Goal: Transaction & Acquisition: Purchase product/service

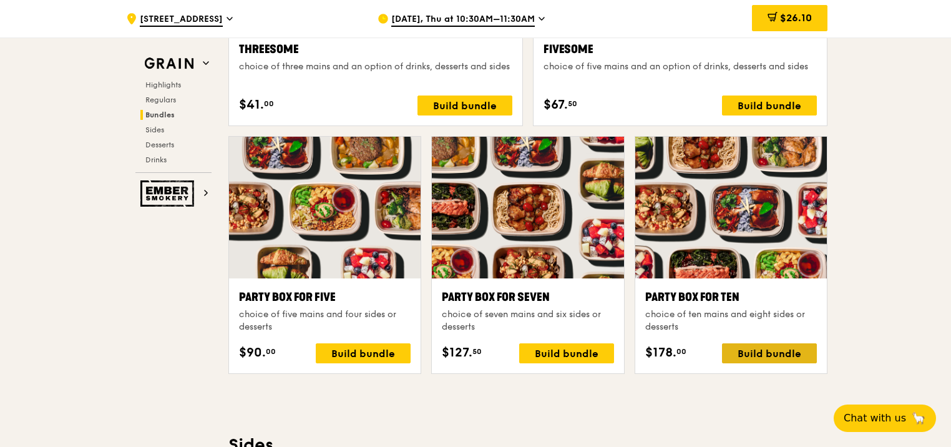
click at [780, 361] on div "Build bundle" at bounding box center [769, 353] width 95 height 20
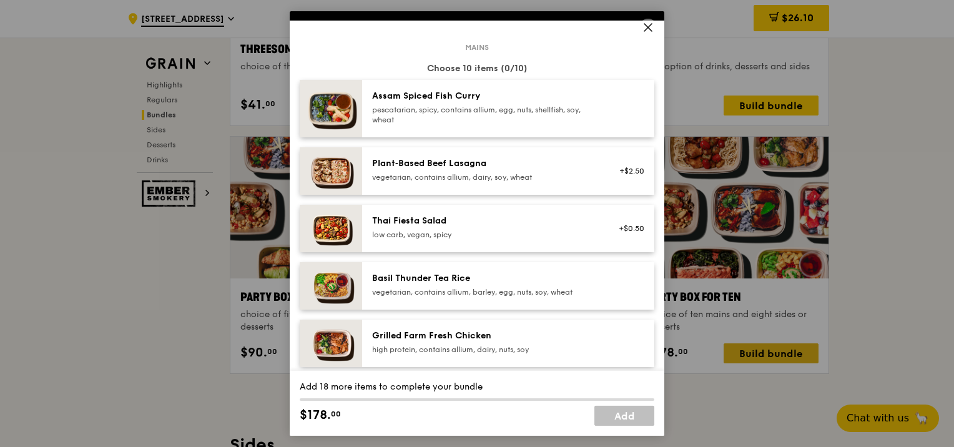
scroll to position [79, 0]
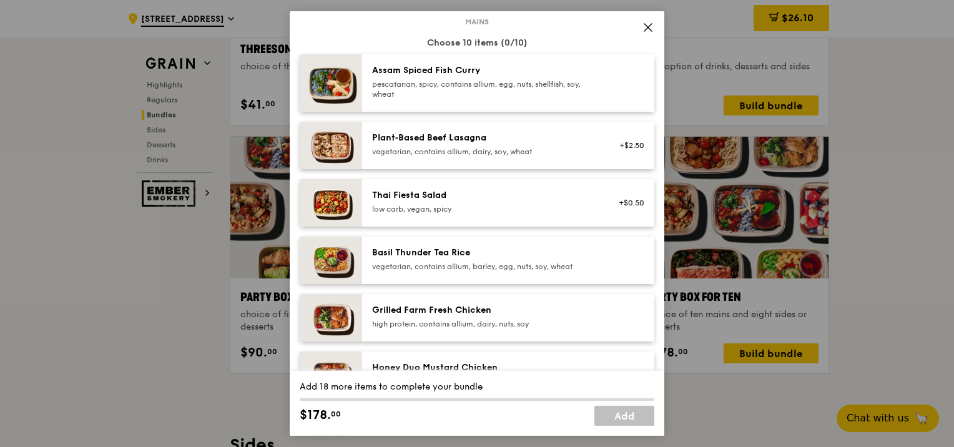
click at [598, 275] on div "Basil Thunder Tea Rice vegetarian, contains allium, barley, egg, nuts, soy, whe…" at bounding box center [508, 260] width 292 height 47
click at [487, 270] on div "vegetarian, contains allium, barley, egg, nuts, soy, wheat" at bounding box center [484, 267] width 224 height 10
click at [555, 281] on div "Basil Thunder Tea Rice vegetarian, contains allium, barley, egg, nuts, soy, whe…" at bounding box center [508, 260] width 292 height 47
click at [549, 275] on div "Basil Thunder Tea Rice vegetarian, contains allium, barley, egg, nuts, soy, whe…" at bounding box center [508, 260] width 292 height 47
click at [552, 271] on div "Basil Thunder Tea Rice vegetarian, contains allium, barley, egg, nuts, soy, whe…" at bounding box center [483, 260] width 239 height 27
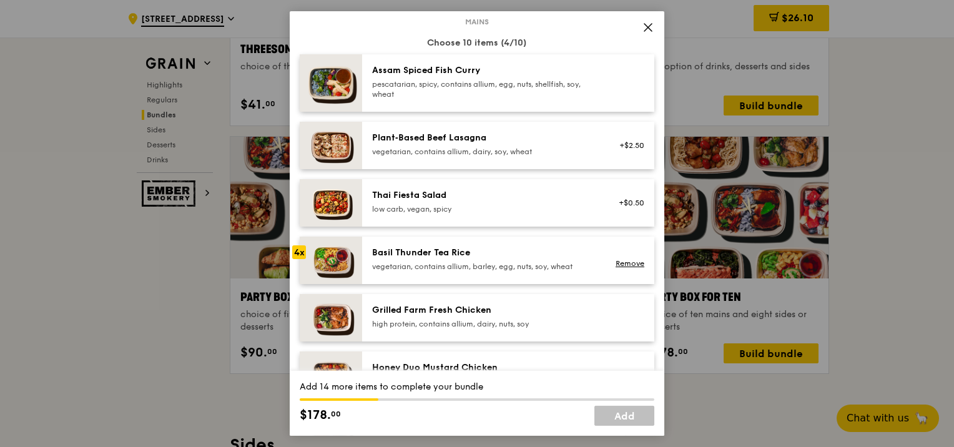
click at [549, 272] on div "Basil Thunder Tea Rice vegetarian, contains allium, barley, egg, nuts, soy, whe…" at bounding box center [483, 260] width 239 height 27
click at [552, 268] on div "vegetarian, contains allium, barley, egg, nuts, soy, wheat" at bounding box center [484, 267] width 224 height 10
click at [552, 270] on div "vegetarian, contains allium, barley, egg, nuts, soy, wheat" at bounding box center [484, 267] width 224 height 10
click at [555, 270] on div "vegetarian, contains allium, barley, egg, nuts, soy, wheat" at bounding box center [484, 267] width 224 height 10
click at [555, 265] on div "vegetarian, contains allium, barley, egg, nuts, soy, wheat" at bounding box center [484, 267] width 224 height 10
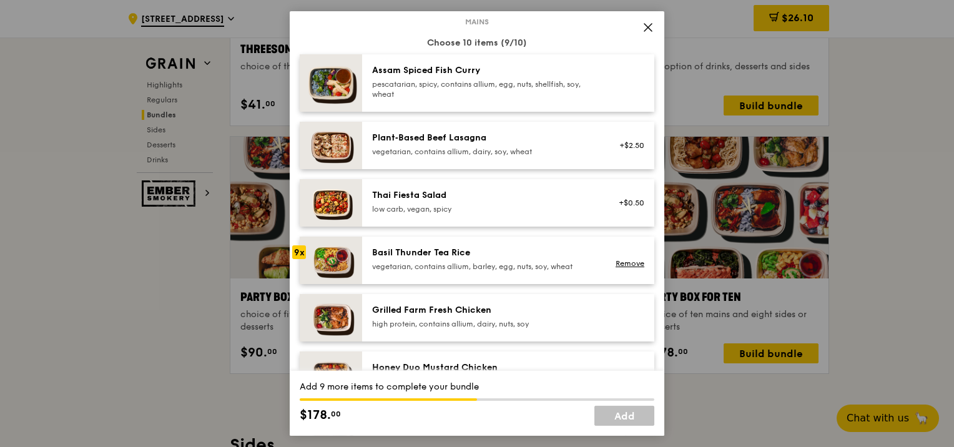
click at [559, 267] on div "vegetarian, contains allium, barley, egg, nuts, soy, wheat" at bounding box center [484, 267] width 224 height 10
click at [626, 37] on div "Choose 10 items (10/10)" at bounding box center [477, 43] width 354 height 12
click at [648, 26] on icon at bounding box center [647, 27] width 11 height 11
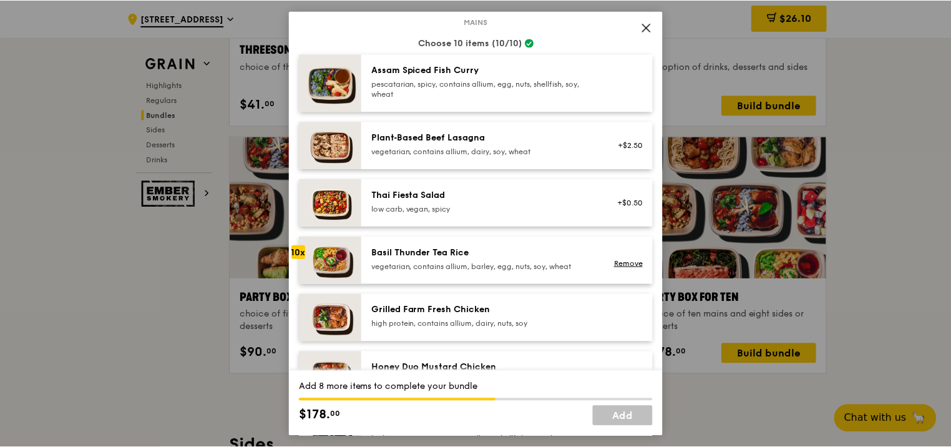
scroll to position [2432, 0]
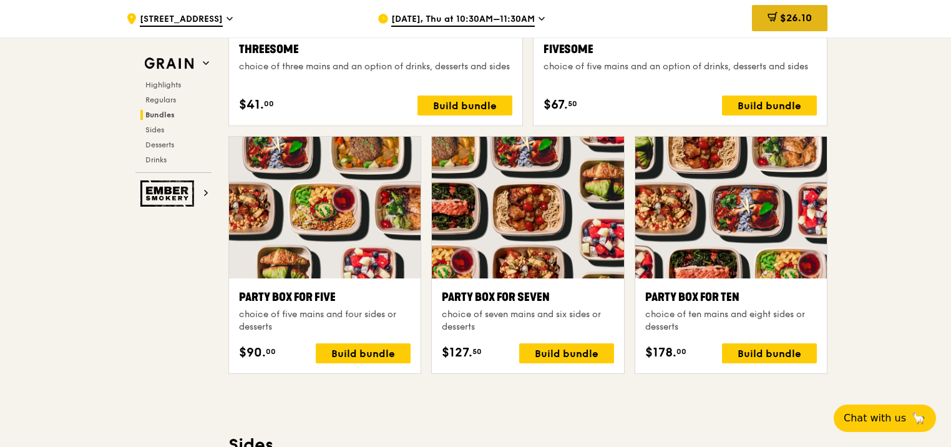
click at [812, 17] on div "$26.10" at bounding box center [790, 18] width 76 height 26
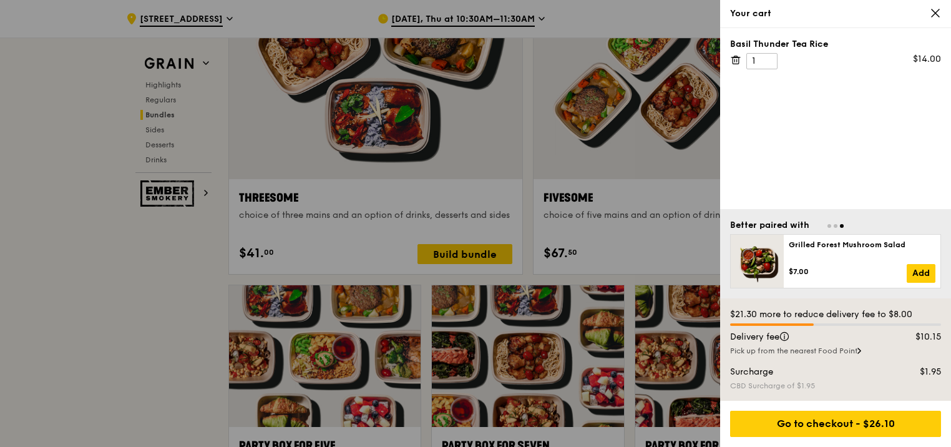
scroll to position [2279, 0]
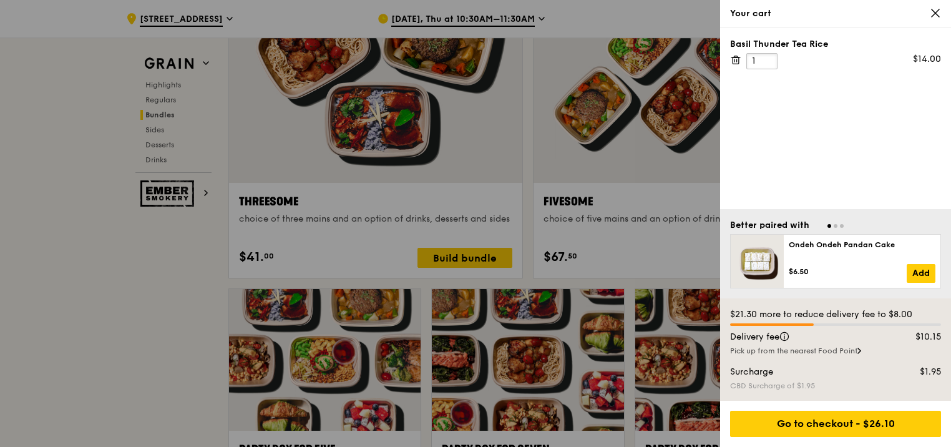
click at [757, 62] on input "1" at bounding box center [761, 61] width 31 height 16
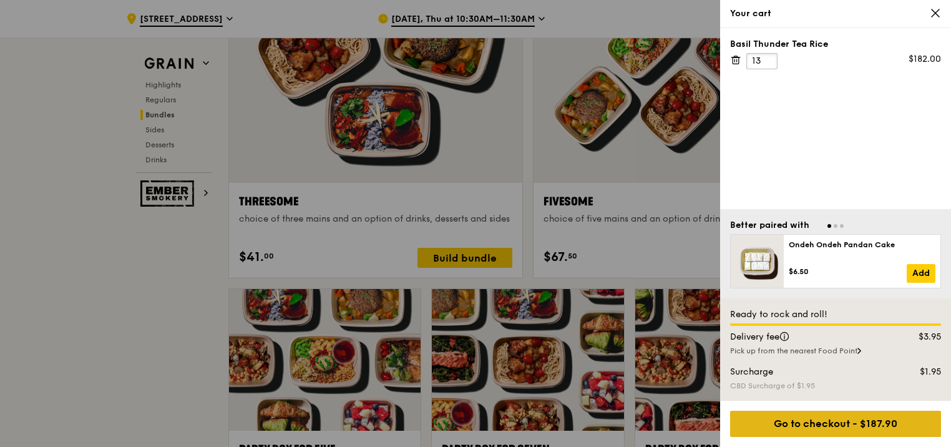
type input "13"
click at [894, 430] on div "Go to checkout - $187.90" at bounding box center [835, 424] width 211 height 26
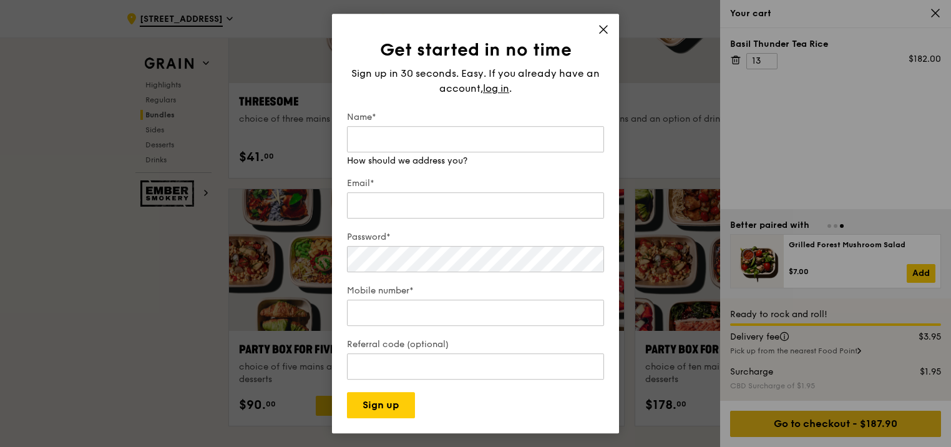
scroll to position [2377, 0]
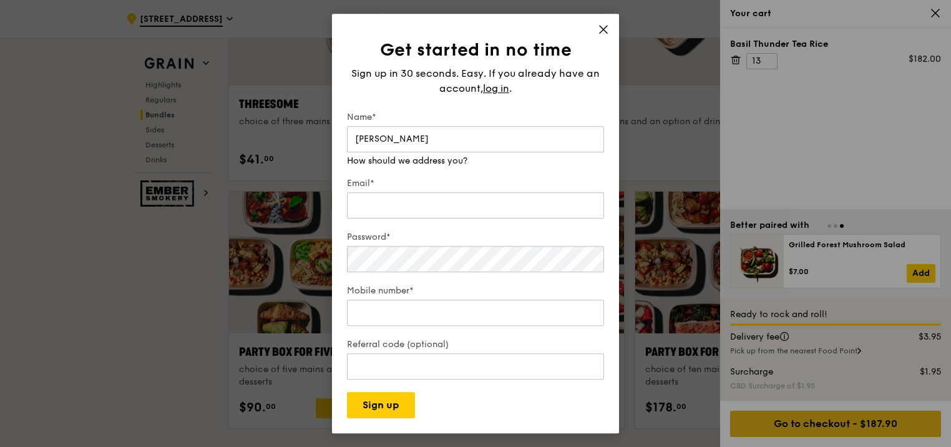
type input "Theresa Sullivan"
type input "theresa_sullivan@b-f.com"
type input "97104789"
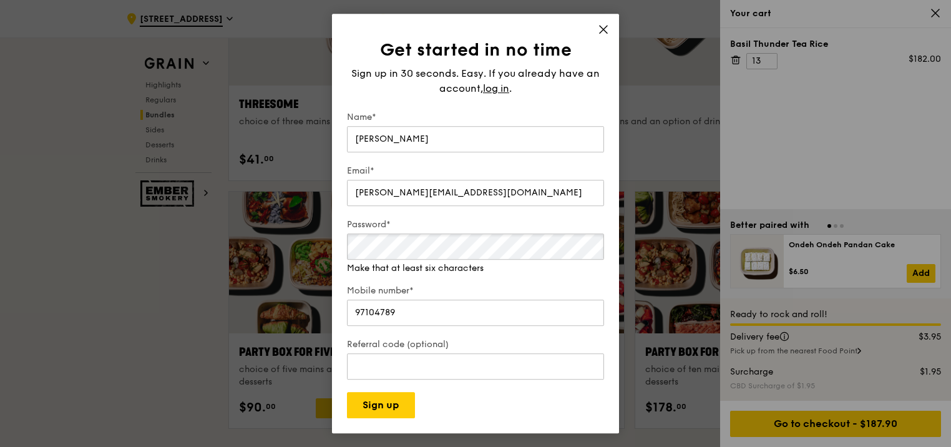
click at [414, 266] on div "Password* Make that at least six characters" at bounding box center [475, 246] width 257 height 56
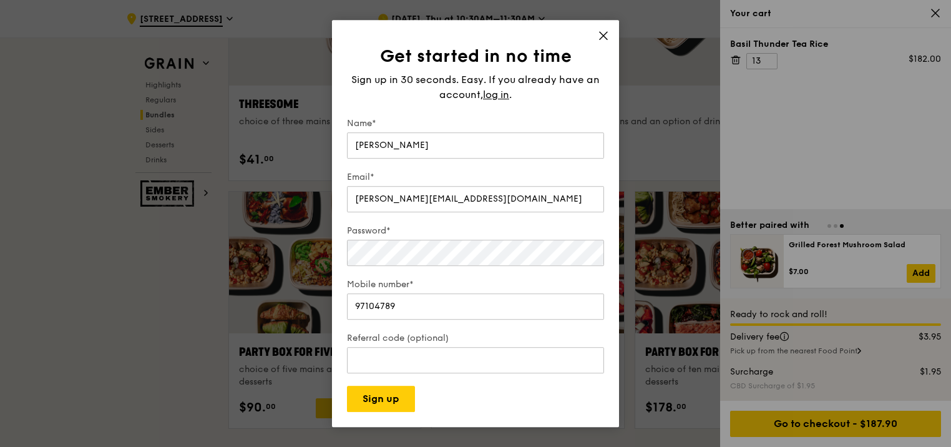
click at [610, 31] on div "Get started in no time Sign up in 30 seconds. Easy. If you already have an acco…" at bounding box center [475, 223] width 287 height 407
click at [604, 38] on icon at bounding box center [603, 35] width 11 height 11
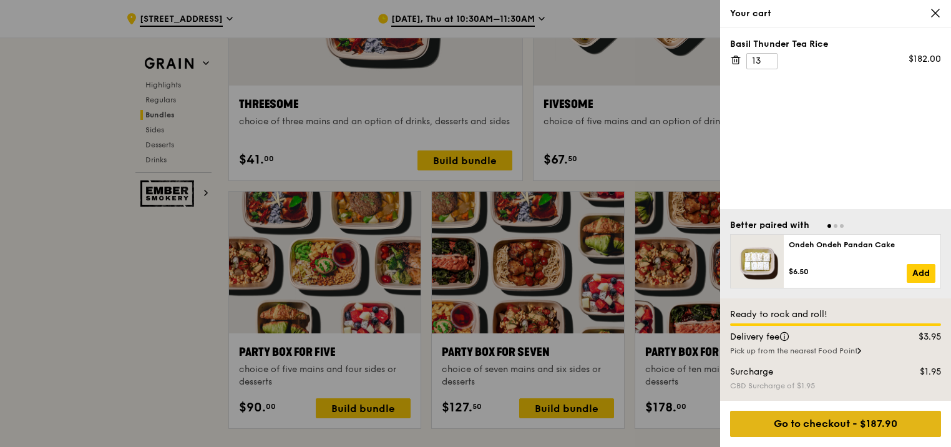
click at [839, 427] on div "Go to checkout - $187.90" at bounding box center [835, 424] width 211 height 26
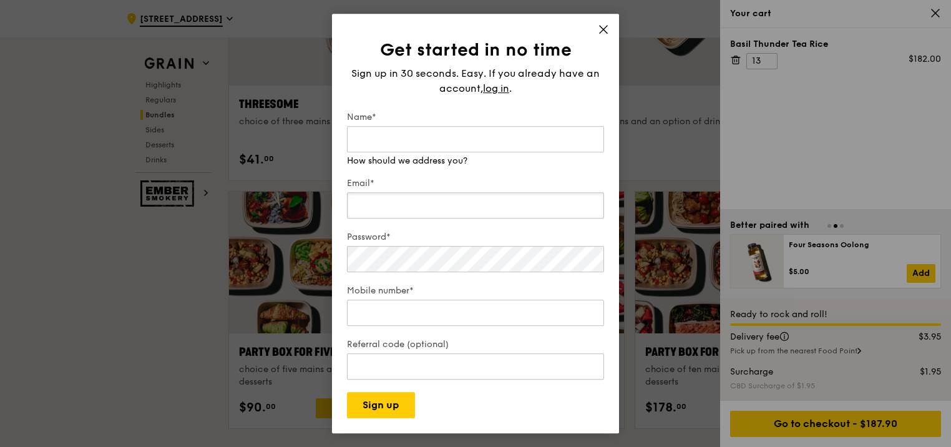
click at [529, 217] on div "Email*" at bounding box center [475, 199] width 257 height 44
type input "theresa_sullivan@b-f.com"
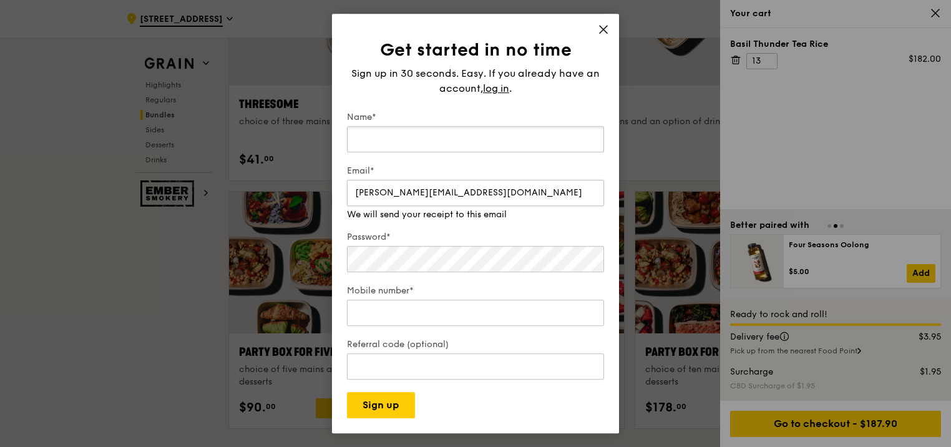
type input "Theresa Sullivan"
type input "97104789"
click at [396, 397] on button "Sign up" at bounding box center [381, 405] width 68 height 26
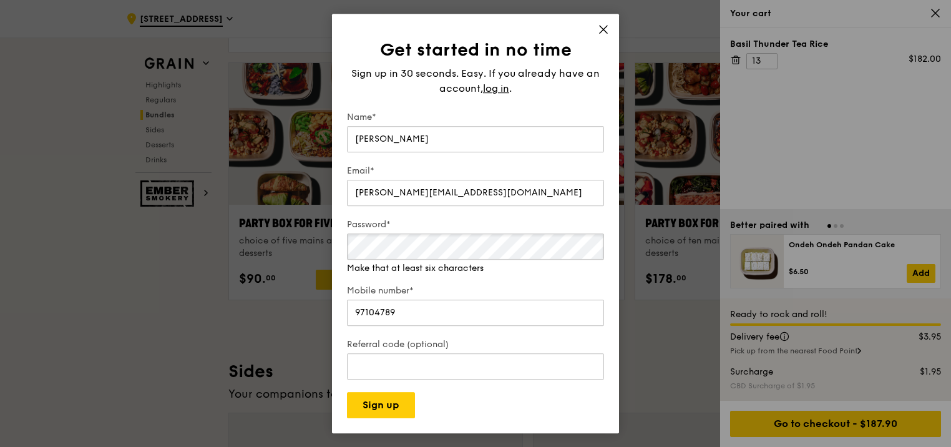
scroll to position [2509, 0]
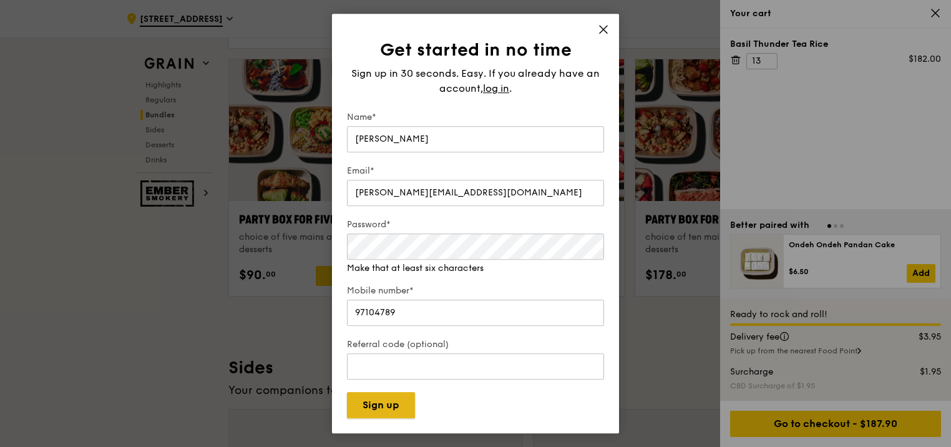
click at [384, 414] on div "Get started in no time Sign up in 30 seconds. Easy. If you already have an acco…" at bounding box center [475, 223] width 287 height 419
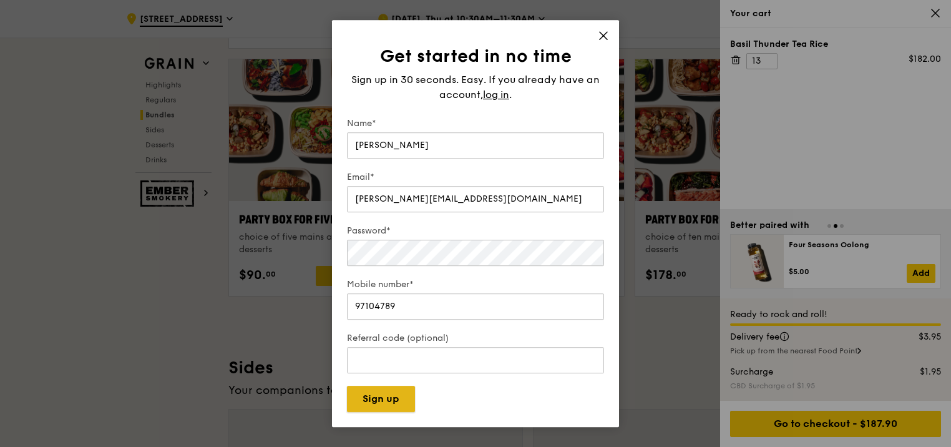
click at [383, 394] on button "Sign up" at bounding box center [381, 399] width 68 height 26
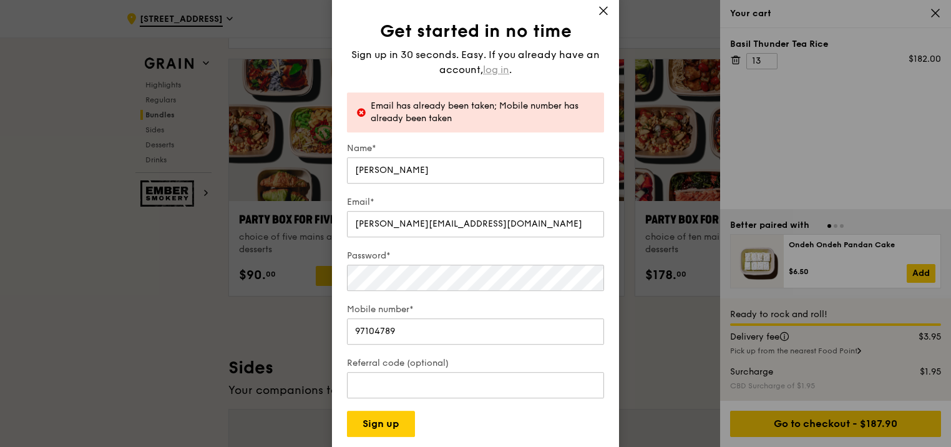
click at [498, 72] on span "log in" at bounding box center [496, 69] width 26 height 15
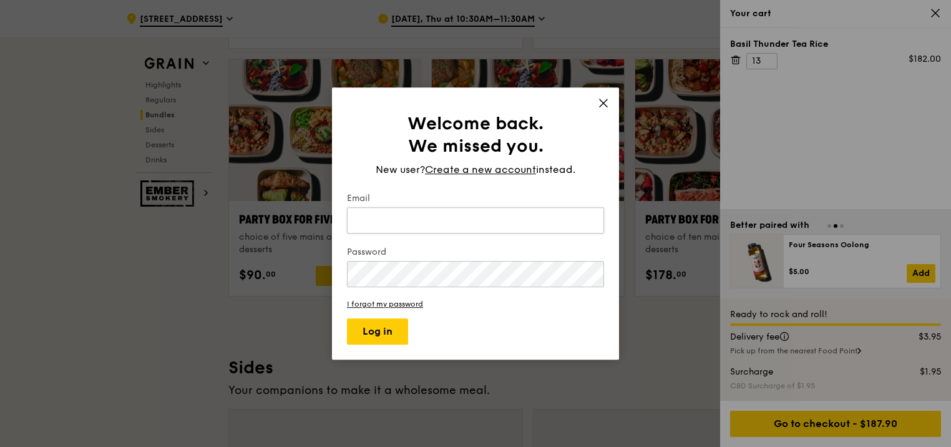
click at [537, 226] on input "Email" at bounding box center [475, 220] width 257 height 26
type input "theresa_sullivan@b-f.com"
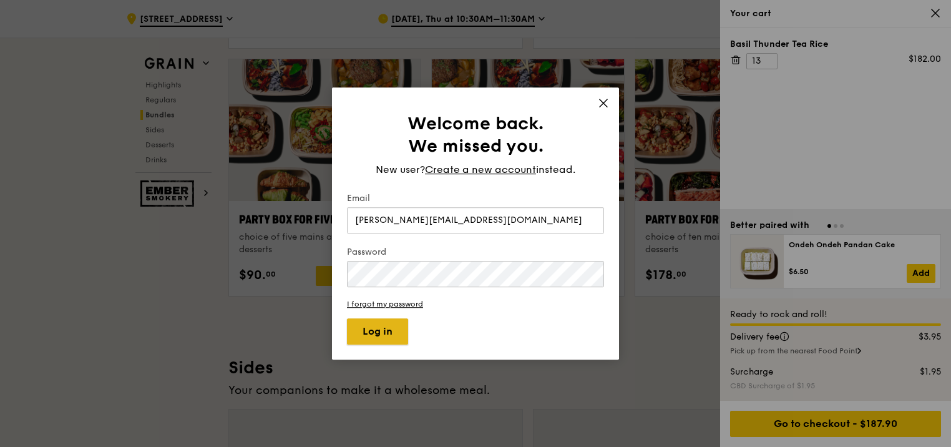
click at [380, 342] on button "Log in" at bounding box center [377, 331] width 61 height 26
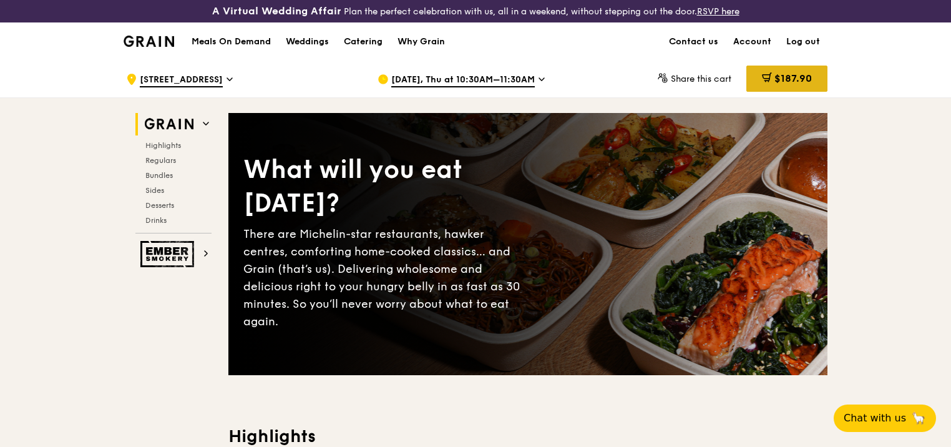
click at [781, 82] on span "$187.90" at bounding box center [793, 78] width 37 height 12
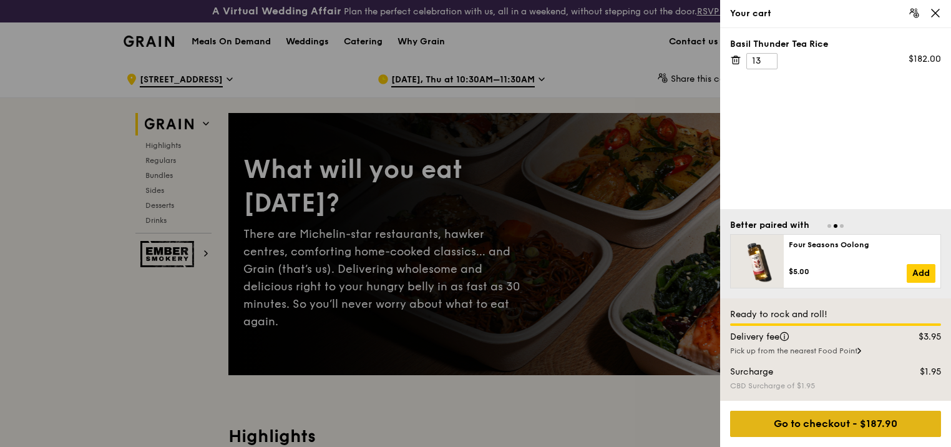
click at [879, 431] on div "Go to checkout - $187.90" at bounding box center [835, 424] width 211 height 26
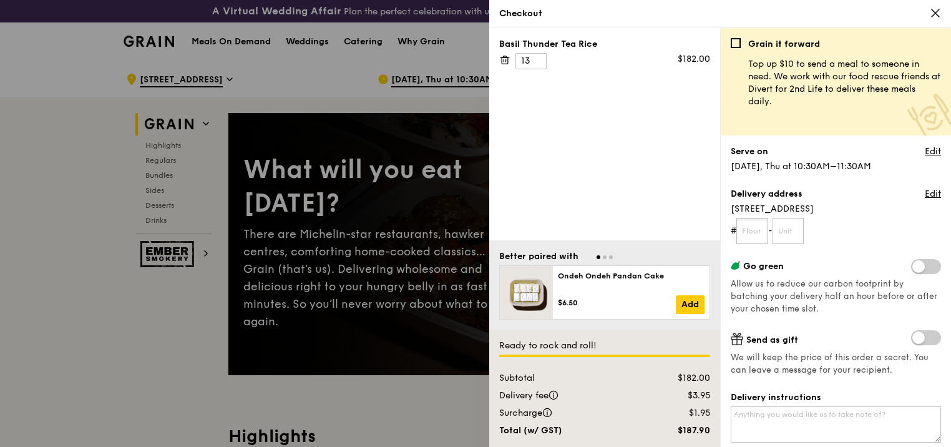
click at [760, 230] on input "text" at bounding box center [752, 231] width 32 height 26
type input "15"
click at [798, 227] on input "text" at bounding box center [789, 231] width 32 height 26
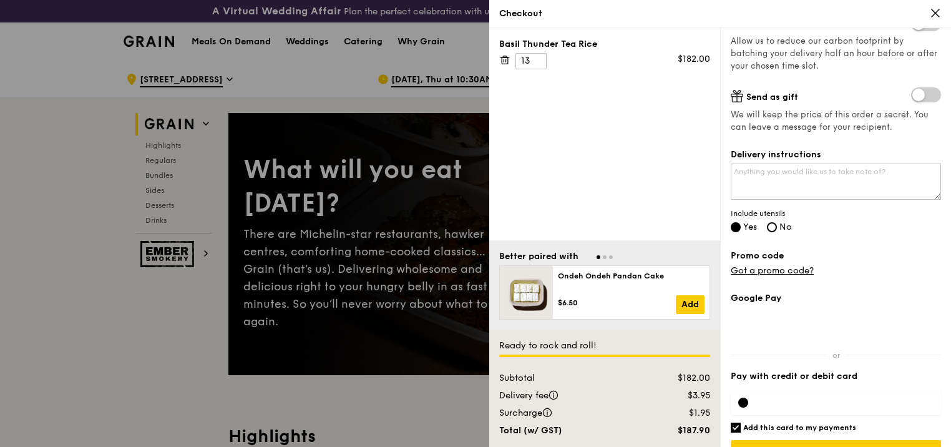
scroll to position [243, 0]
type input "01"
click at [887, 188] on textarea "Delivery instructions" at bounding box center [836, 181] width 210 height 36
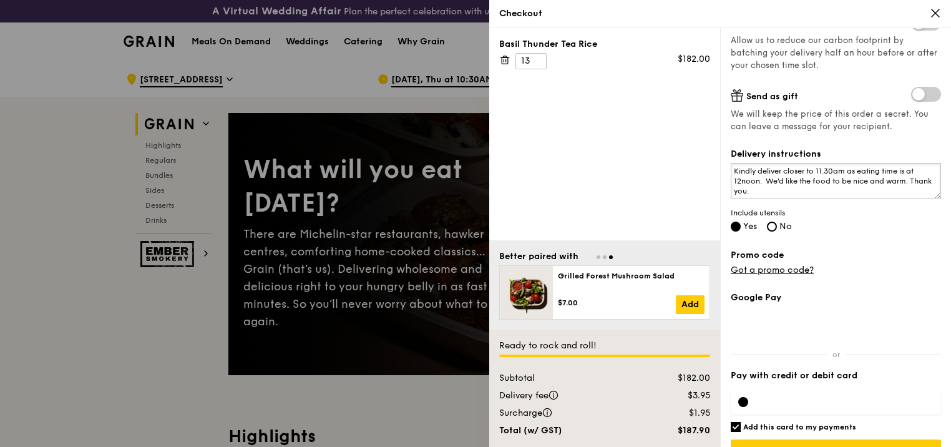
scroll to position [271, 0]
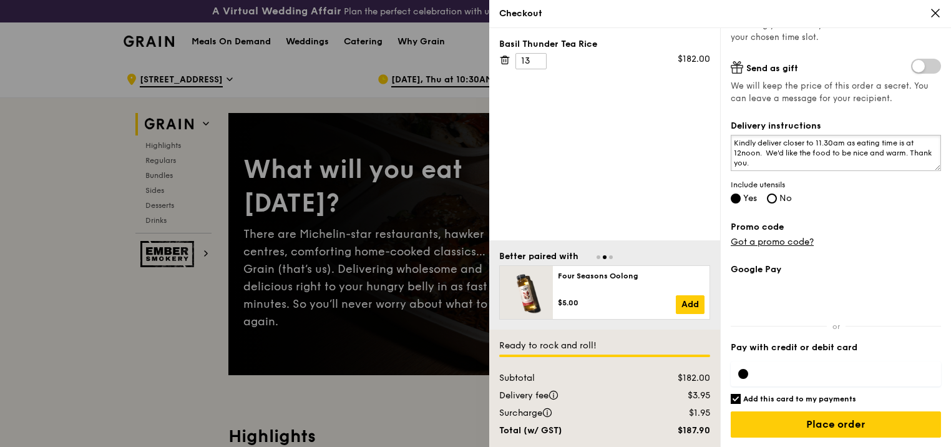
type textarea "Kindly deliver closer to 11.30am as eating time is at 12noon. We'd like the foo…"
click at [745, 348] on label "Pay with credit or debit card" at bounding box center [836, 347] width 210 height 12
click at [843, 346] on label "Pay with credit or debit card" at bounding box center [836, 347] width 210 height 12
click at [833, 345] on label "Pay with credit or debit card" at bounding box center [836, 347] width 210 height 12
click at [774, 350] on label "Pay with credit or debit card" at bounding box center [836, 347] width 210 height 12
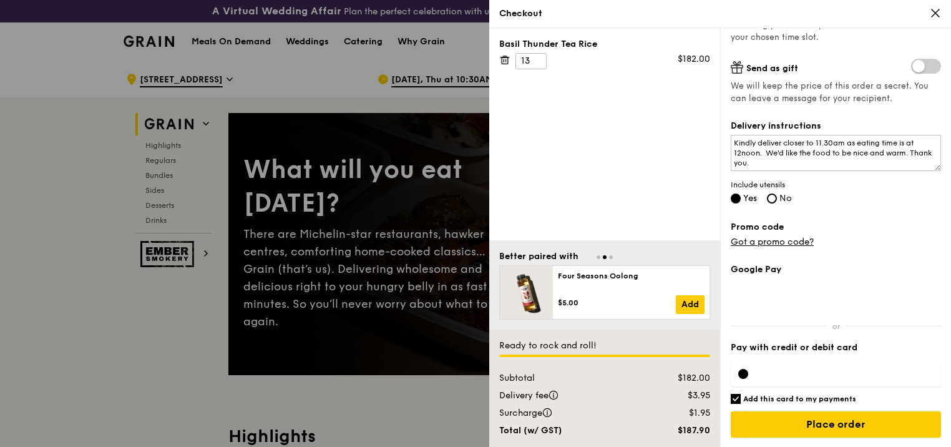
click at [788, 347] on label "Pay with credit or debit card" at bounding box center [836, 347] width 210 height 12
click at [785, 361] on div at bounding box center [836, 373] width 210 height 25
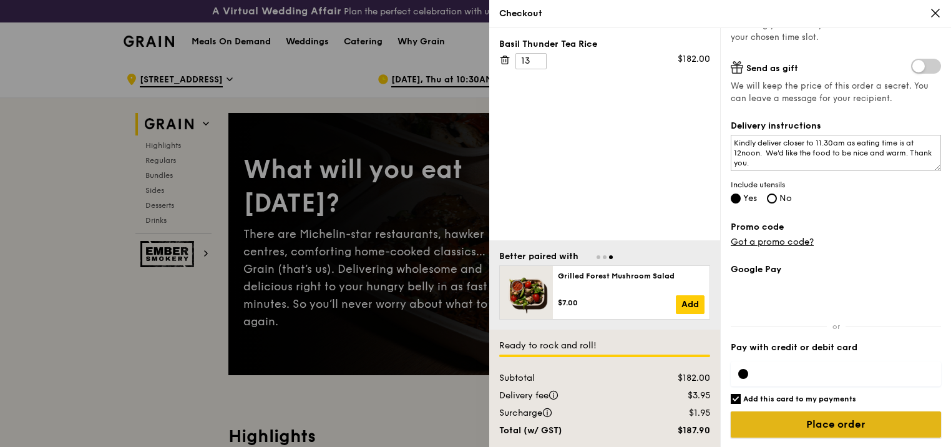
click at [822, 422] on input "Place order" at bounding box center [836, 424] width 210 height 26
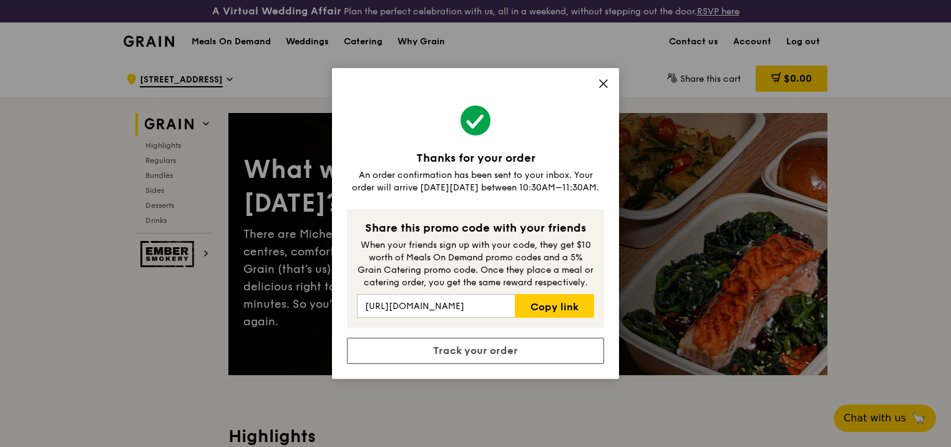
click at [619, 82] on div "Thanks for your order An order confirmation has been sent to your inbox. Your o…" at bounding box center [475, 223] width 951 height 447
click at [602, 89] on icon at bounding box center [603, 83] width 11 height 11
